Goal: Transaction & Acquisition: Purchase product/service

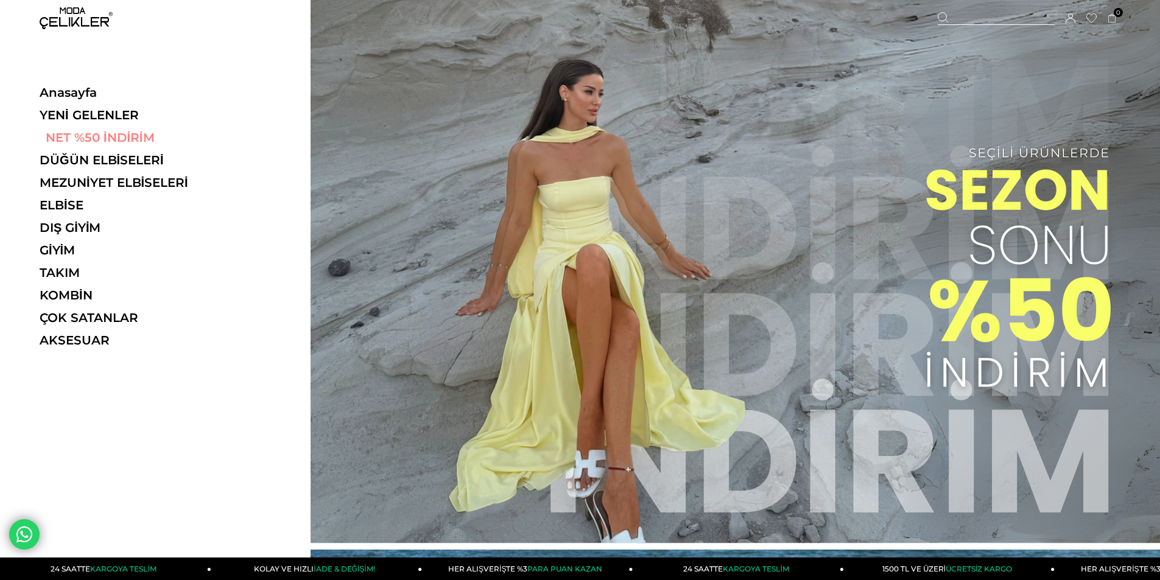
click at [119, 140] on link "NET %50 İNDİRİM" at bounding box center [123, 137] width 167 height 15
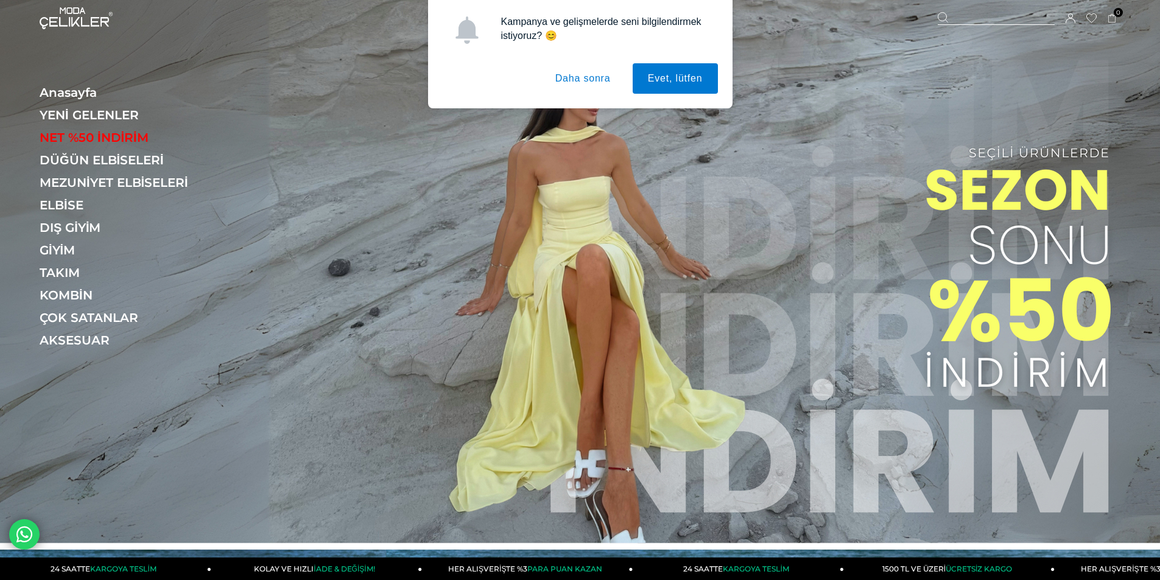
click at [586, 82] on button "Daha sonra" at bounding box center [583, 78] width 86 height 30
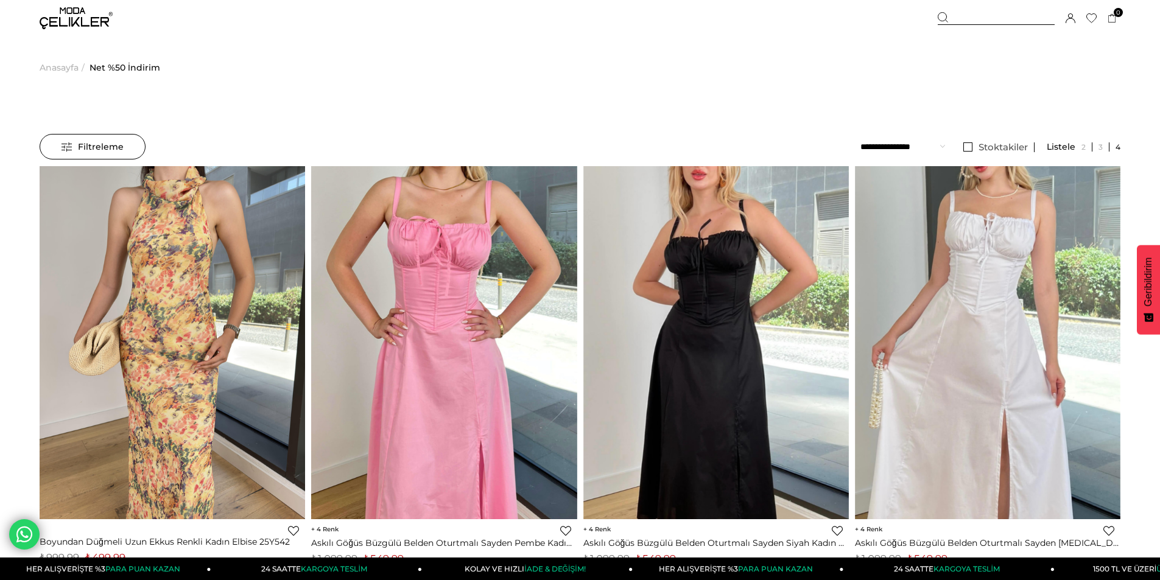
click at [68, 62] on span "Anasayfa" at bounding box center [59, 68] width 39 height 62
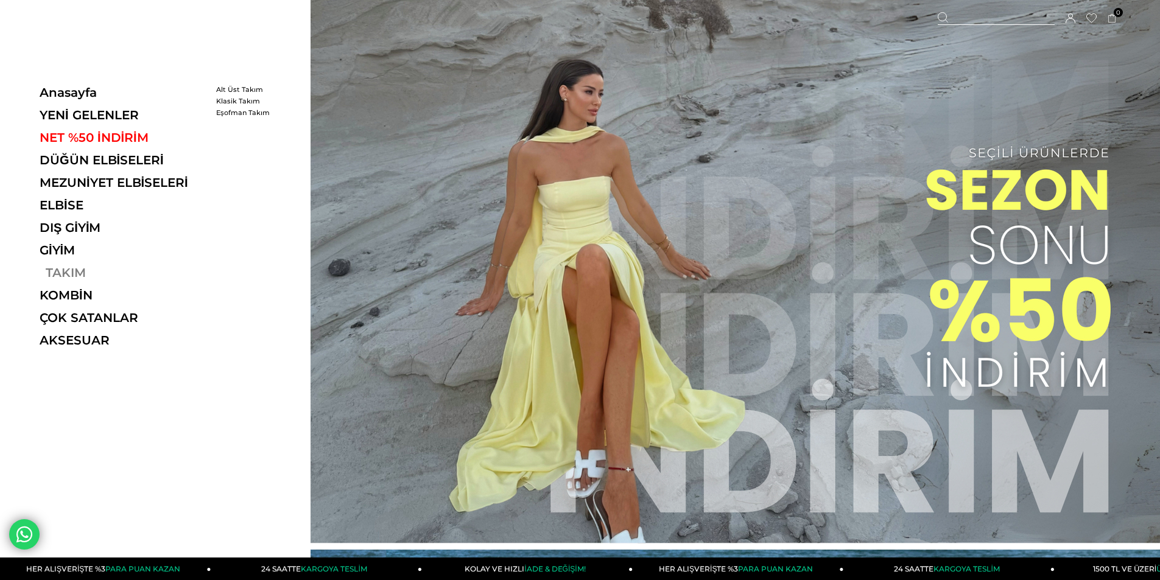
click at [69, 274] on link "TAKIM" at bounding box center [123, 272] width 167 height 15
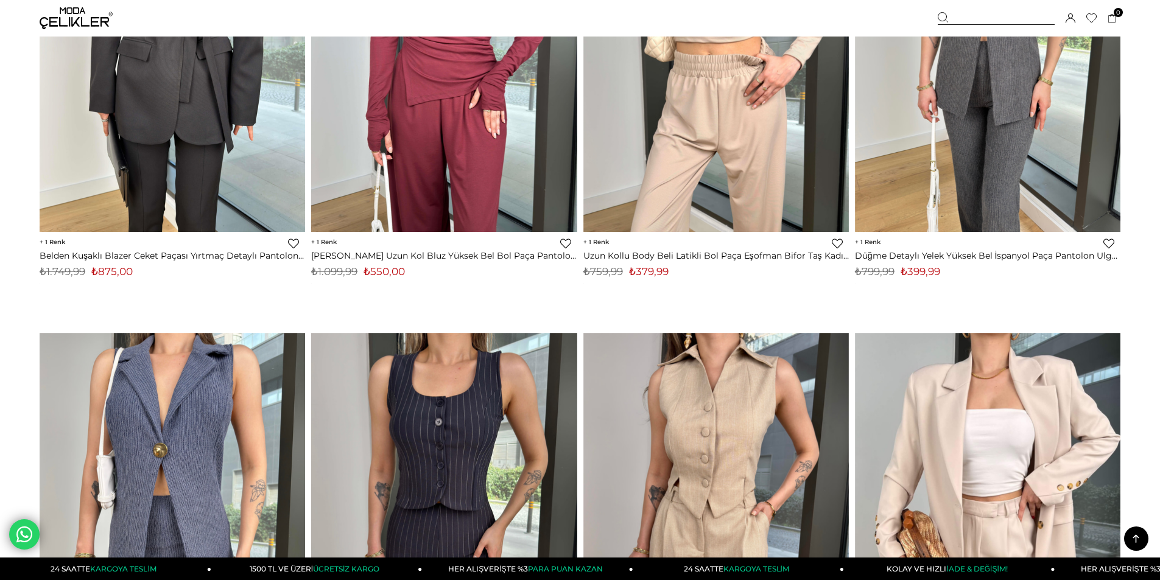
scroll to position [7125, 0]
